Goal: Complete application form

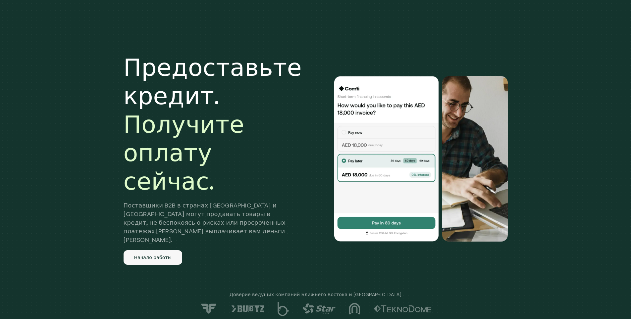
click at [169, 255] on ya-tr-span "Начало работы" at bounding box center [152, 257] width 37 height 5
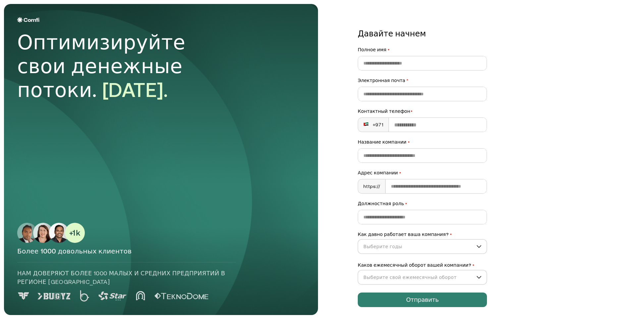
scroll to position [1, 0]
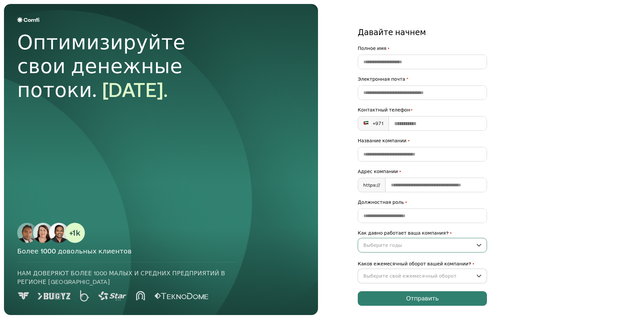
click at [430, 244] on input "Как давно работает ваша компания? •" at bounding box center [419, 245] width 122 height 10
click at [399, 263] on div "От 0 до 12 месяцев" at bounding box center [419, 262] width 115 height 7
click at [405, 274] on input "Каков ежемесячный оборот вашей компании? •" at bounding box center [419, 276] width 122 height 10
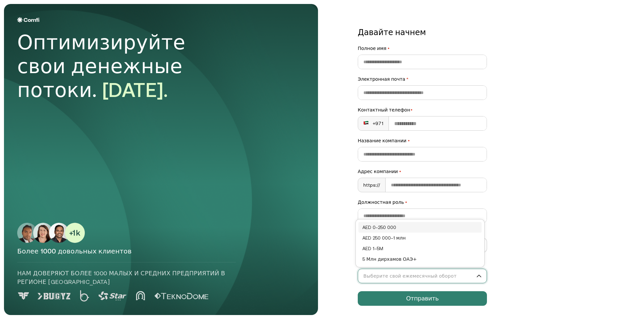
click at [403, 226] on div "AED 0–250 000" at bounding box center [419, 227] width 115 height 7
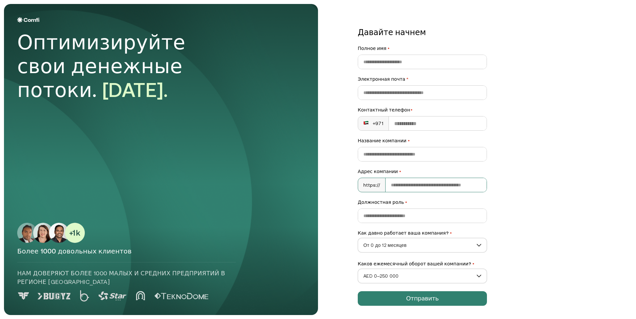
click at [404, 186] on input "Адрес компании •" at bounding box center [435, 185] width 101 height 14
